Goal: Task Accomplishment & Management: Use online tool/utility

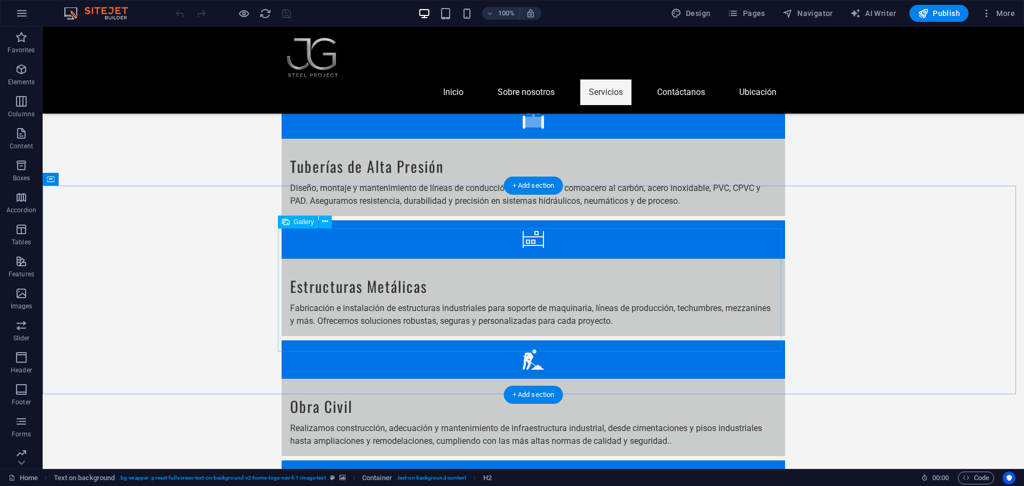
scroll to position [1387, 0]
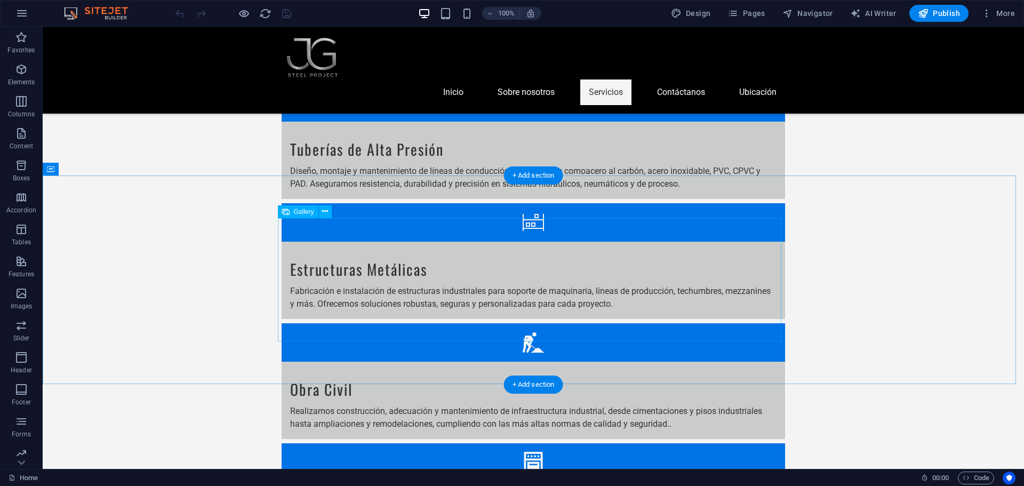
click at [307, 211] on span "Gallery" at bounding box center [304, 212] width 20 height 6
select select "4"
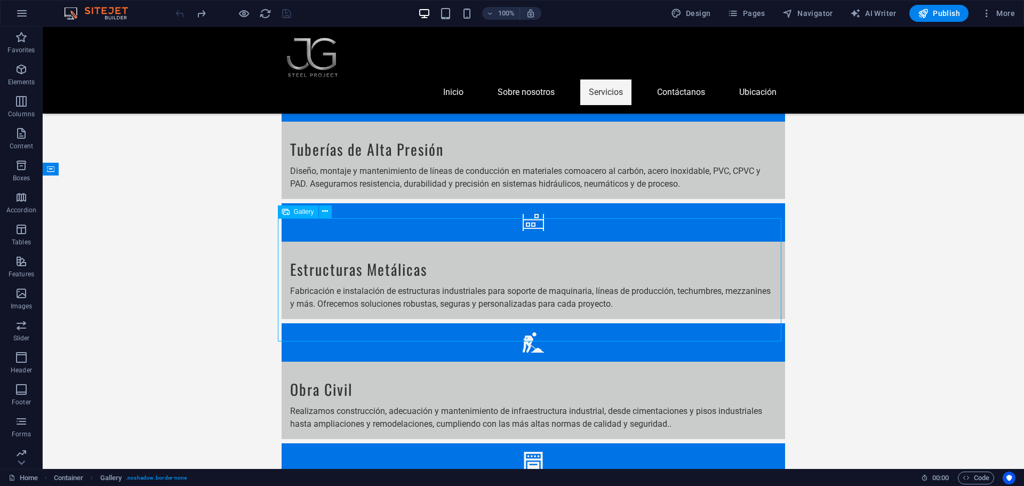
select select "%"
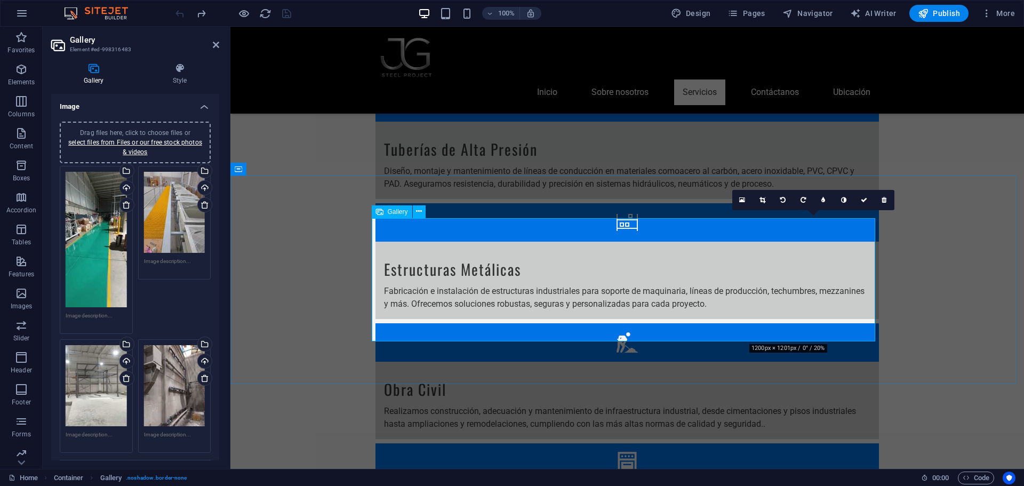
click at [885, 197] on icon at bounding box center [884, 200] width 5 height 6
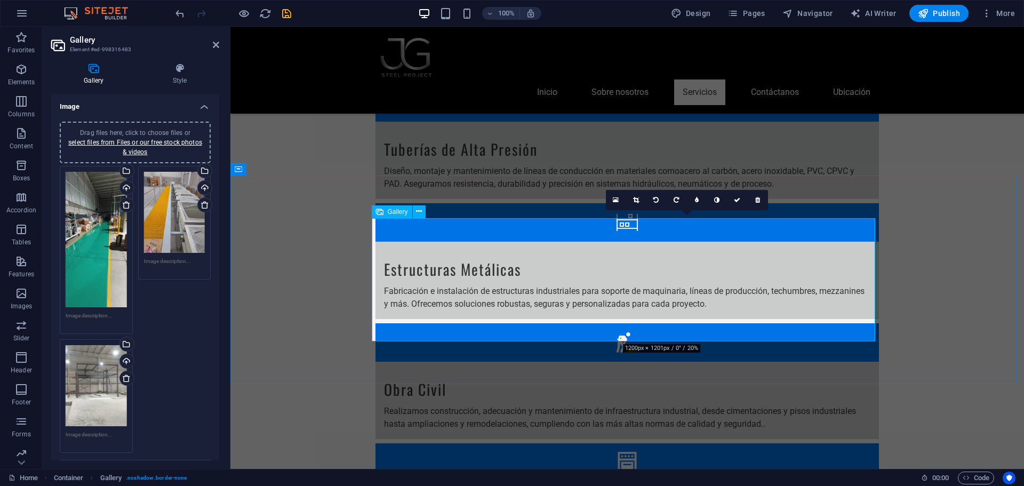
click at [757, 201] on icon at bounding box center [757, 200] width 5 height 6
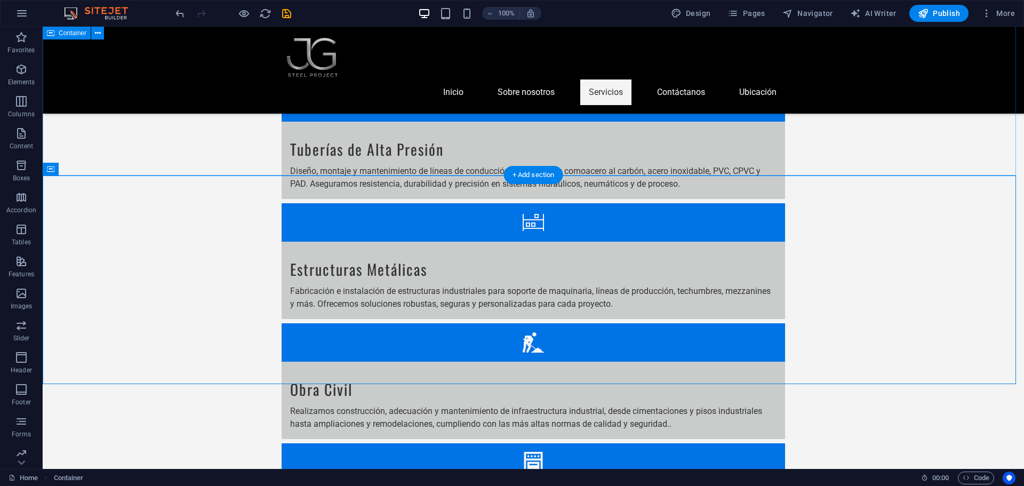
click at [959, 117] on div "Nuestros Servicios Instalaciones Electromecánicas Diseñamos, instalamos y ponem…" at bounding box center [533, 366] width 981 height 1214
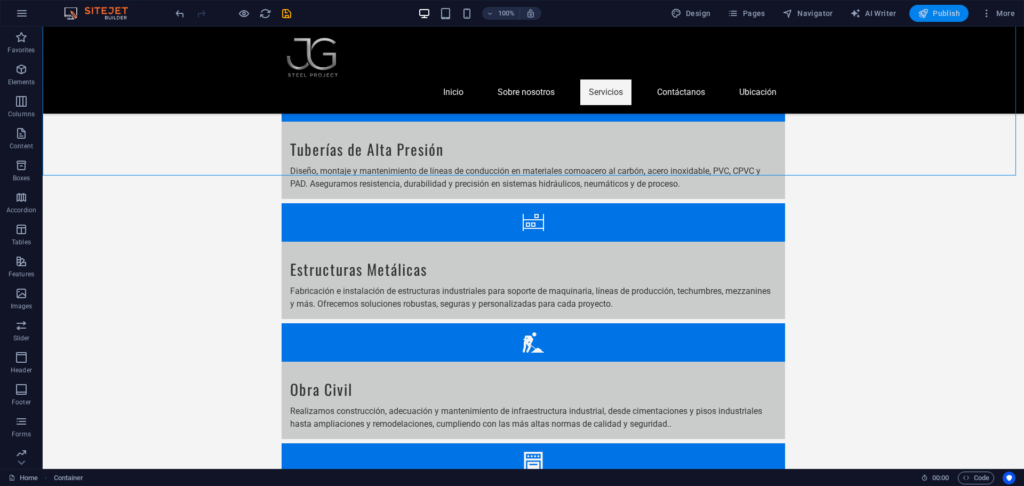
click at [931, 14] on span "Publish" at bounding box center [939, 13] width 42 height 11
